Goal: Task Accomplishment & Management: Use online tool/utility

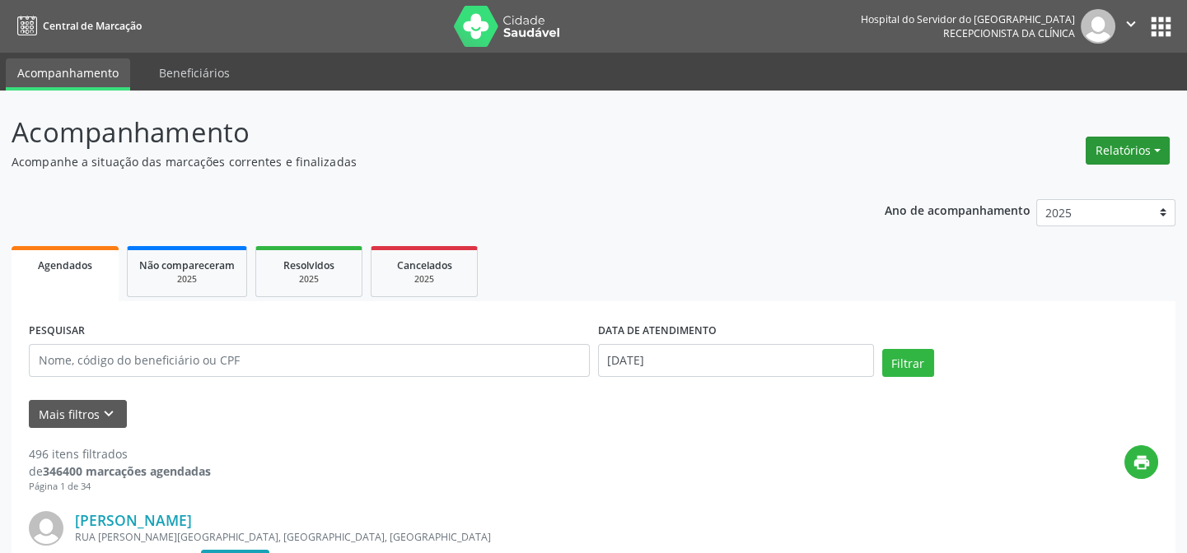
click at [1141, 151] on button "Relatórios" at bounding box center [1127, 151] width 84 height 28
click at [1099, 192] on link "Agendamentos" at bounding box center [1080, 185] width 177 height 23
select select "7"
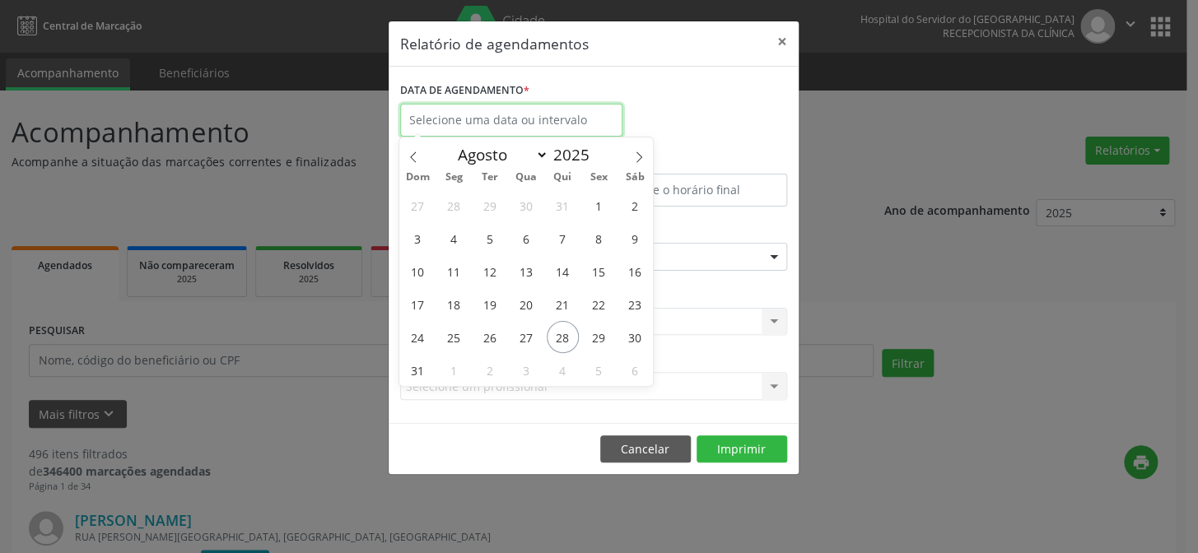
click at [503, 119] on input "text" at bounding box center [511, 120] width 222 height 33
click at [564, 334] on span "28" at bounding box center [563, 337] width 32 height 32
type input "[DATE]"
click at [564, 334] on span "28" at bounding box center [563, 337] width 32 height 32
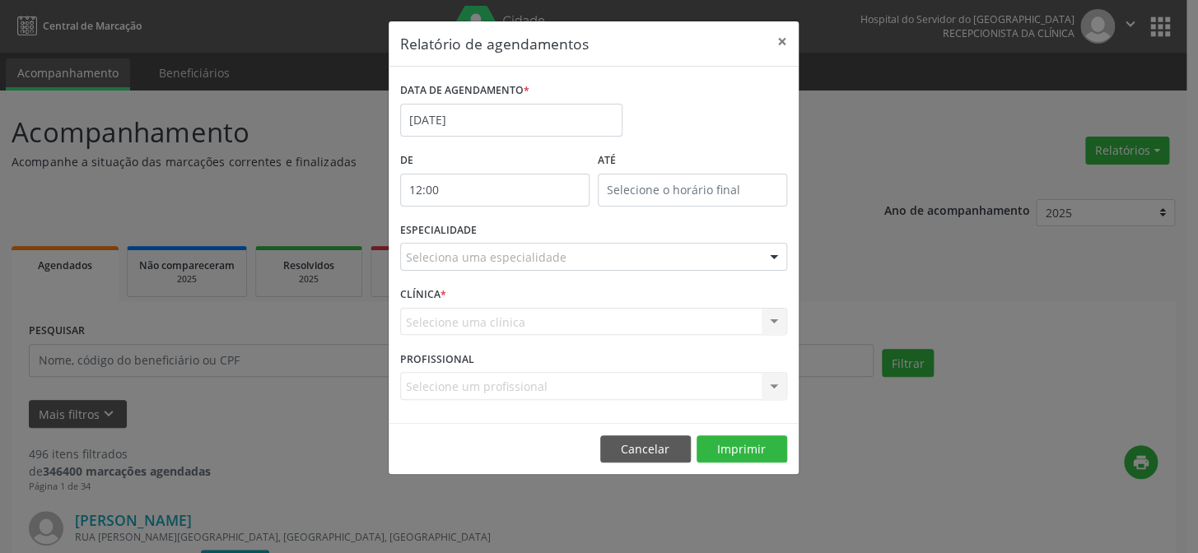
click at [428, 186] on input "12:00" at bounding box center [494, 190] width 189 height 33
click at [517, 237] on span at bounding box center [518, 233] width 12 height 16
type input "11:00"
type input "11"
click at [517, 237] on span at bounding box center [518, 233] width 12 height 16
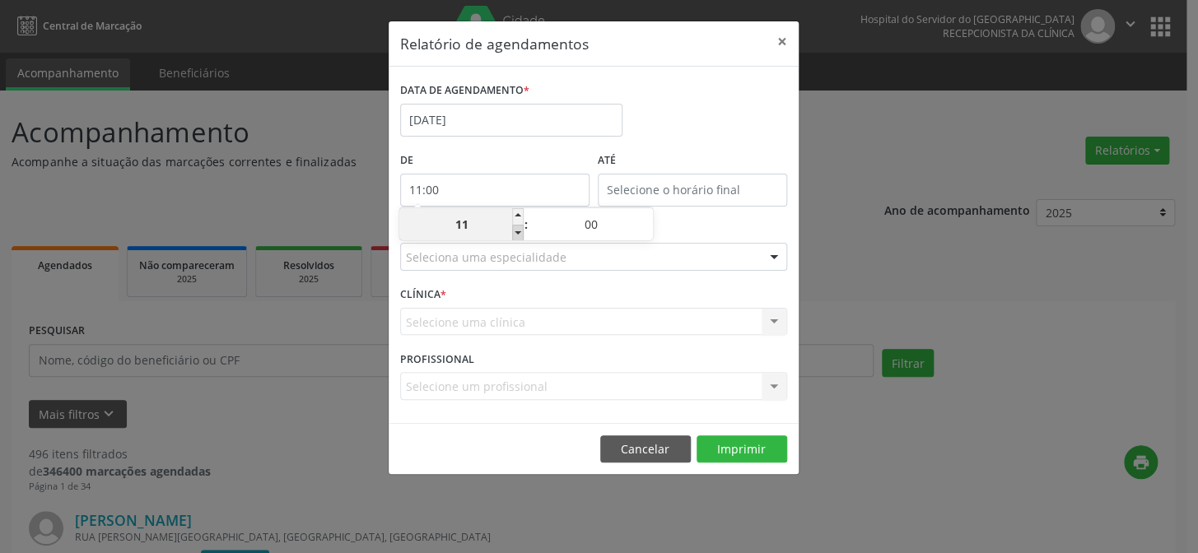
type input "10:00"
type input "10"
click at [517, 237] on span at bounding box center [518, 233] width 12 height 16
type input "09:00"
type input "09"
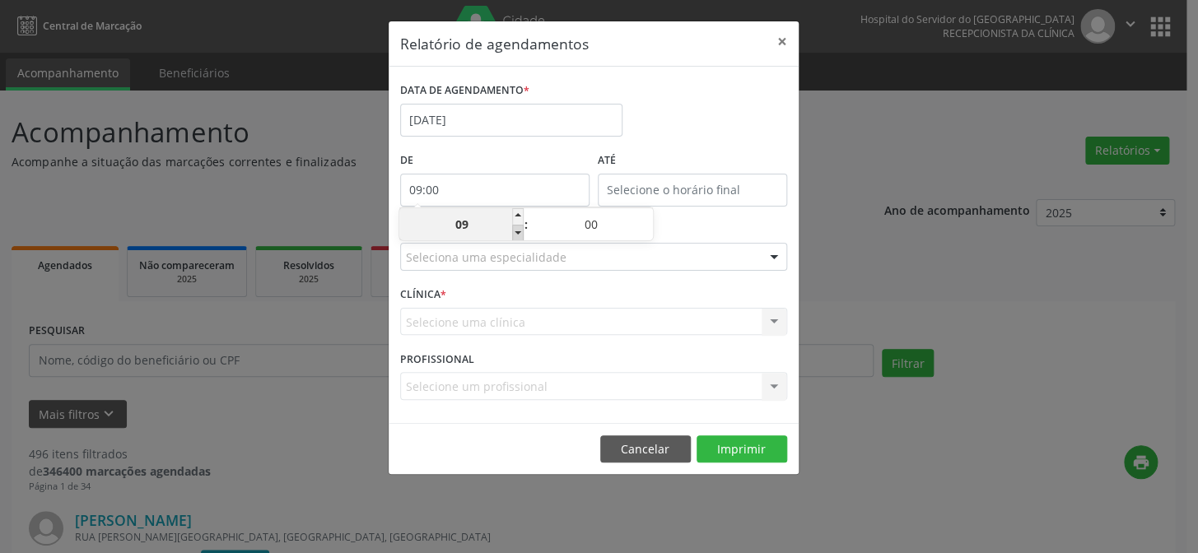
click at [517, 237] on span at bounding box center [518, 233] width 12 height 16
type input "08:00"
type input "08"
click at [517, 237] on span at bounding box center [518, 233] width 12 height 16
type input "07:00"
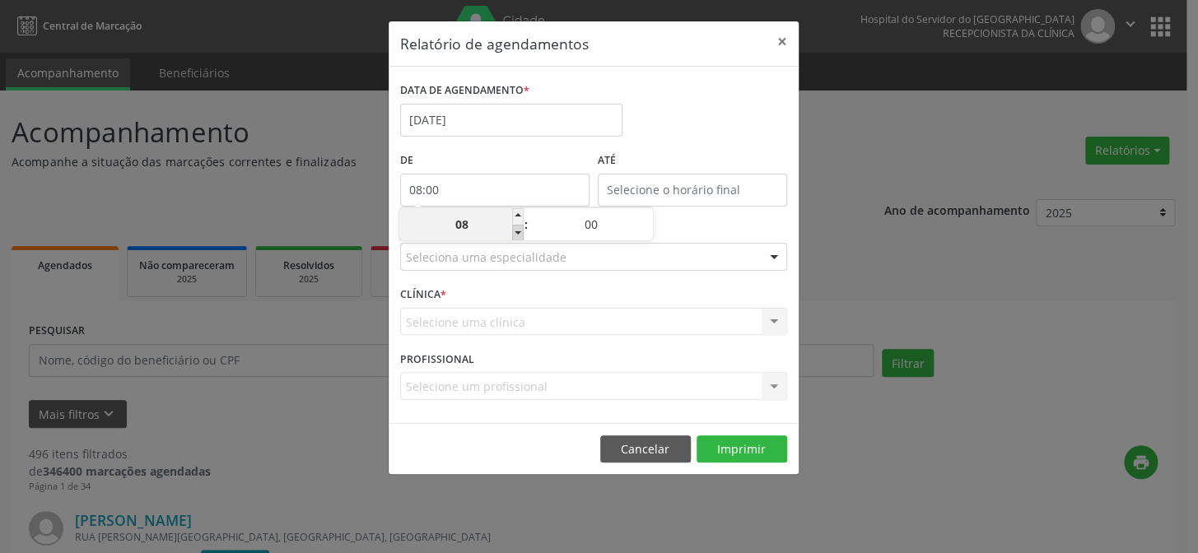
type input "07"
click at [710, 186] on input "12:00" at bounding box center [692, 190] width 189 height 33
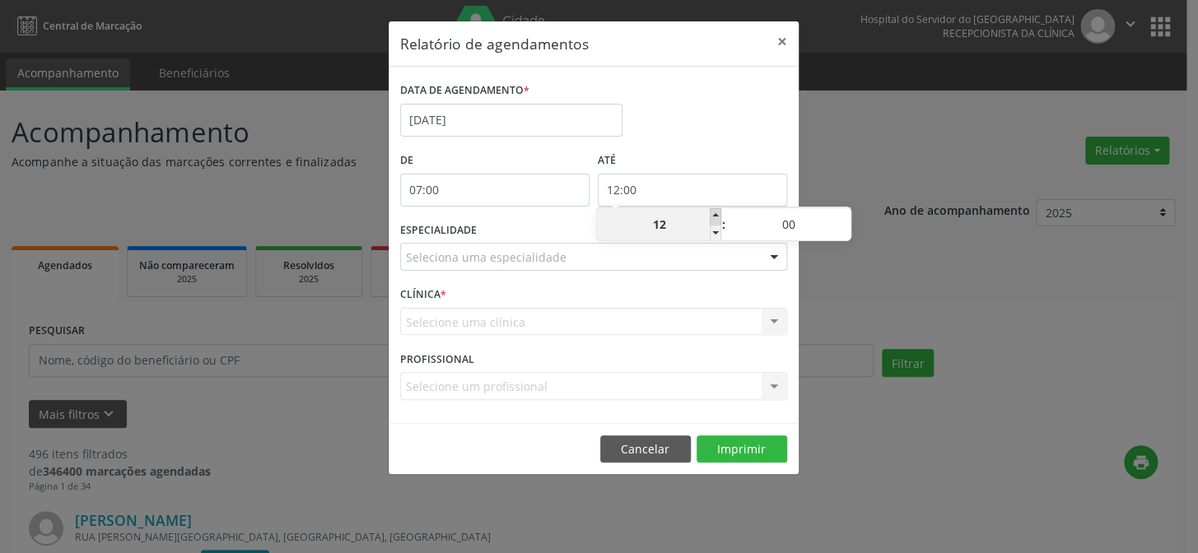
click at [715, 216] on span at bounding box center [716, 216] width 12 height 16
type input "13:00"
type input "13"
click at [715, 216] on span at bounding box center [716, 216] width 12 height 16
type input "14:00"
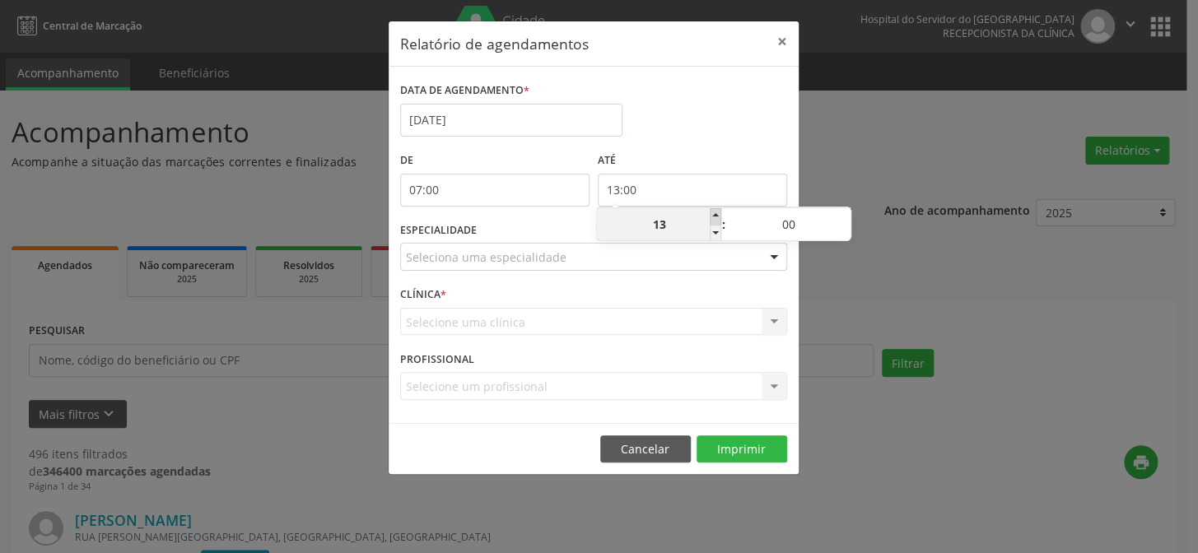
type input "14"
click at [715, 216] on span at bounding box center [716, 216] width 12 height 16
type input "15:00"
type input "15"
click at [715, 216] on span at bounding box center [716, 216] width 12 height 16
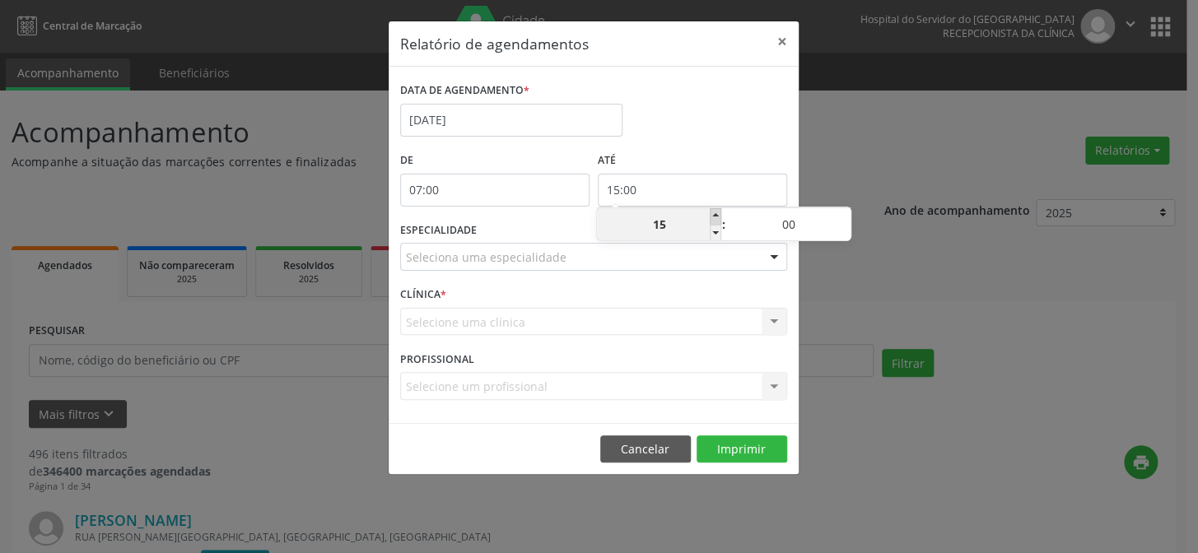
type input "16:00"
type input "16"
click at [715, 216] on span at bounding box center [716, 216] width 12 height 16
type input "17:00"
type input "17"
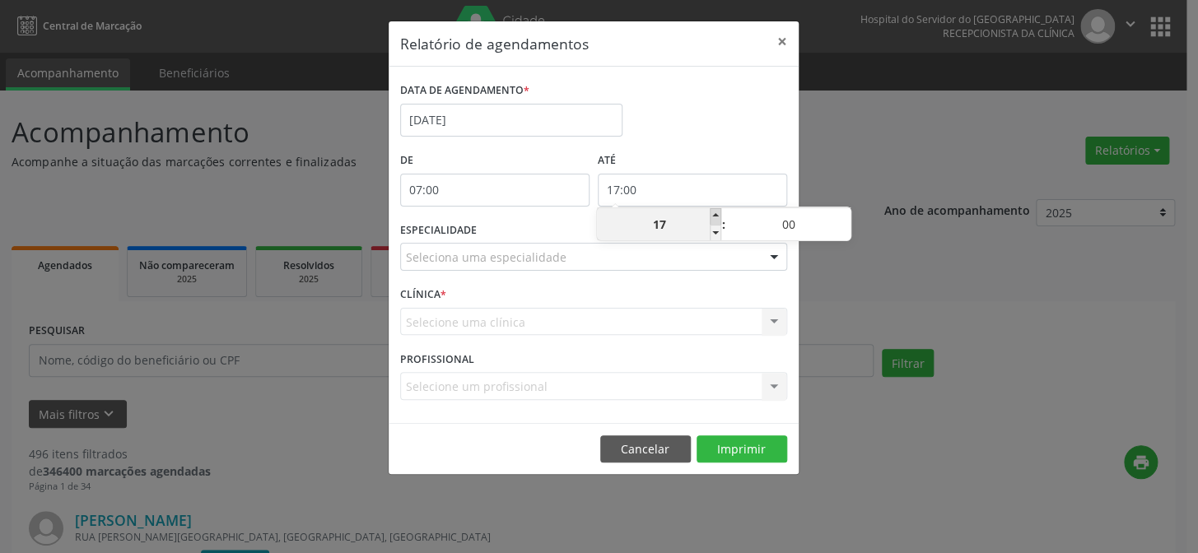
click at [715, 216] on span at bounding box center [716, 216] width 12 height 16
type input "18:00"
type input "18"
click at [715, 216] on span at bounding box center [716, 216] width 12 height 16
type input "19:00"
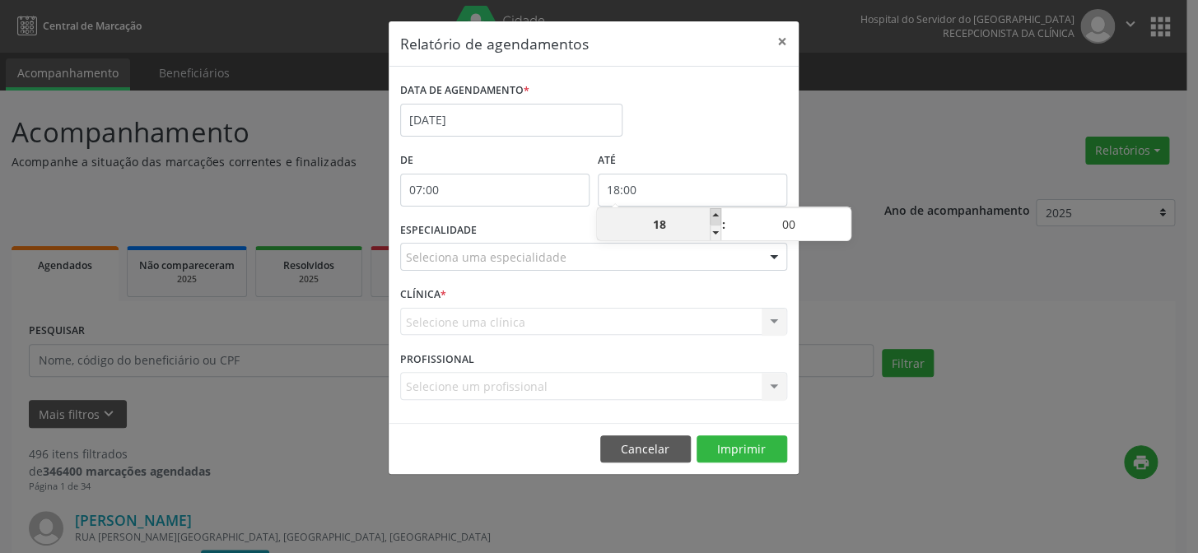
type input "19"
click at [715, 216] on span at bounding box center [716, 216] width 12 height 16
type input "20:00"
type input "20"
click at [715, 216] on span at bounding box center [716, 216] width 12 height 16
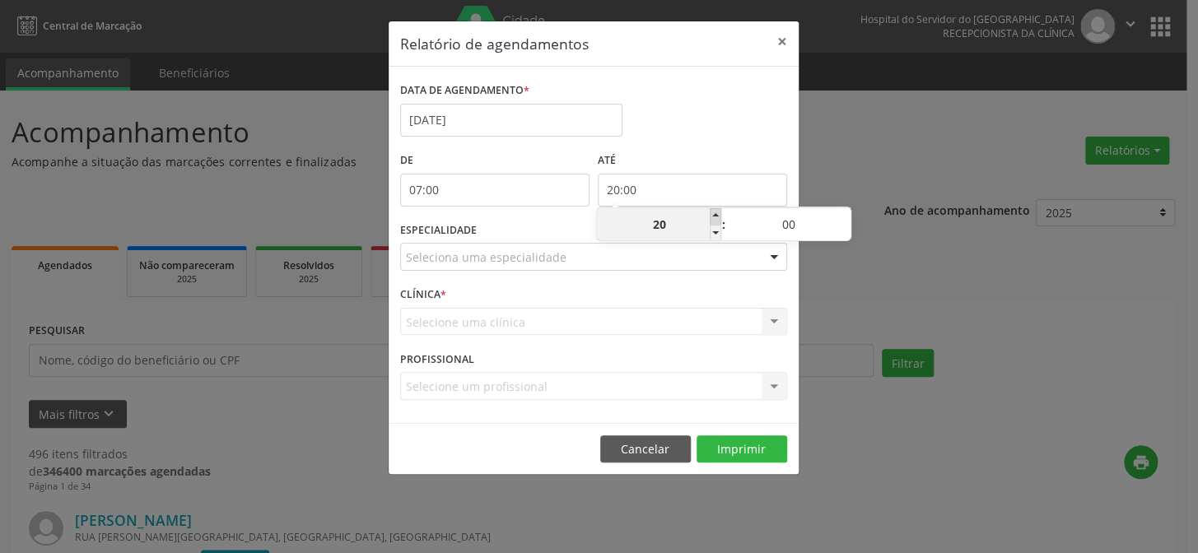
type input "21:00"
type input "21"
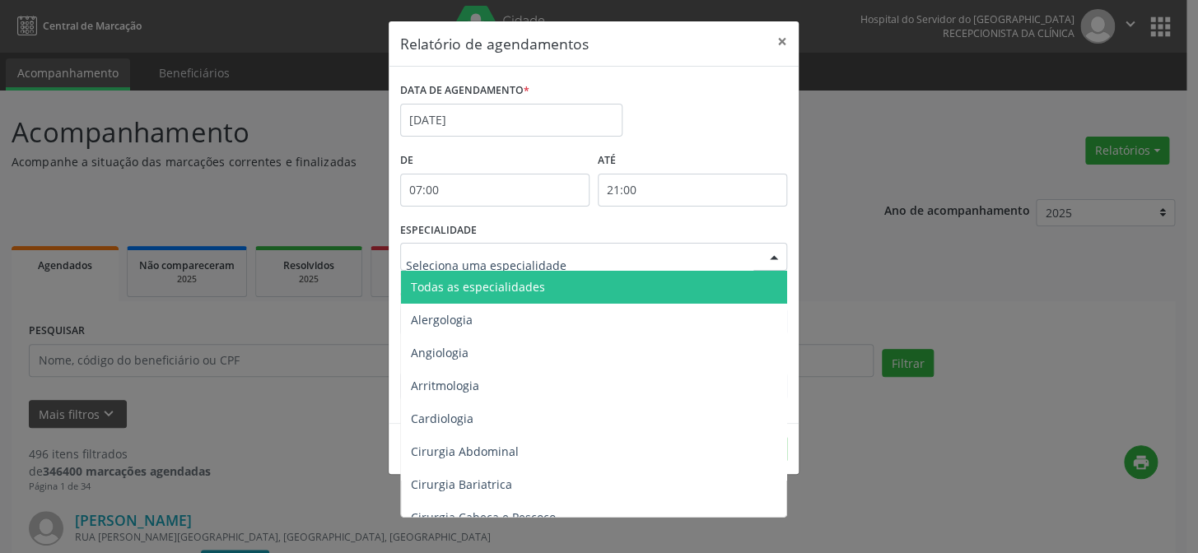
click at [773, 255] on div at bounding box center [774, 258] width 25 height 28
click at [731, 280] on span "Todas as especialidades" at bounding box center [595, 287] width 388 height 33
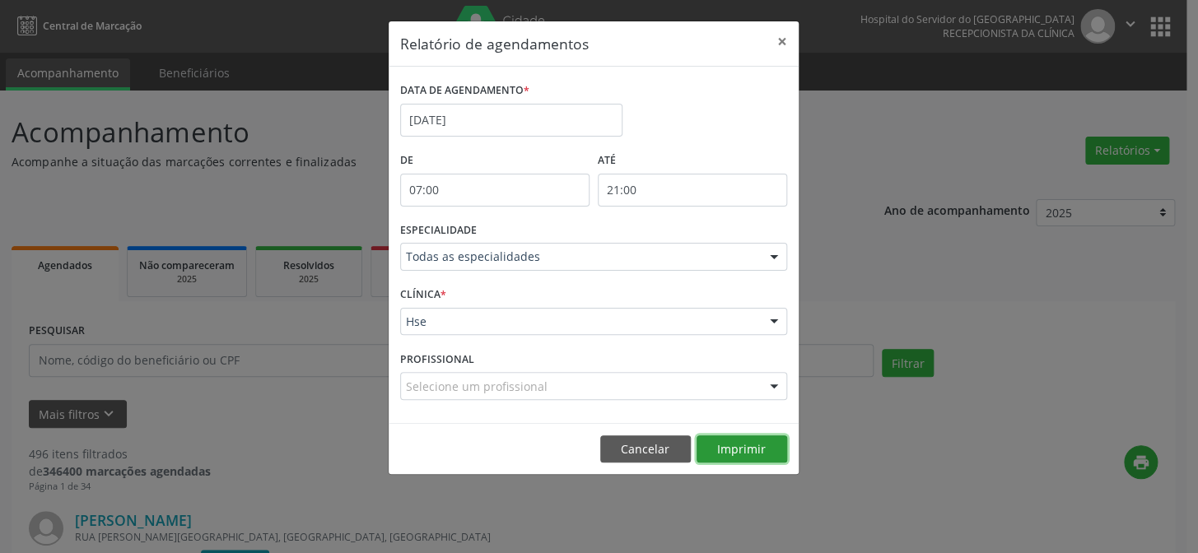
click at [727, 452] on button "Imprimir" at bounding box center [742, 450] width 91 height 28
